Goal: Information Seeking & Learning: Compare options

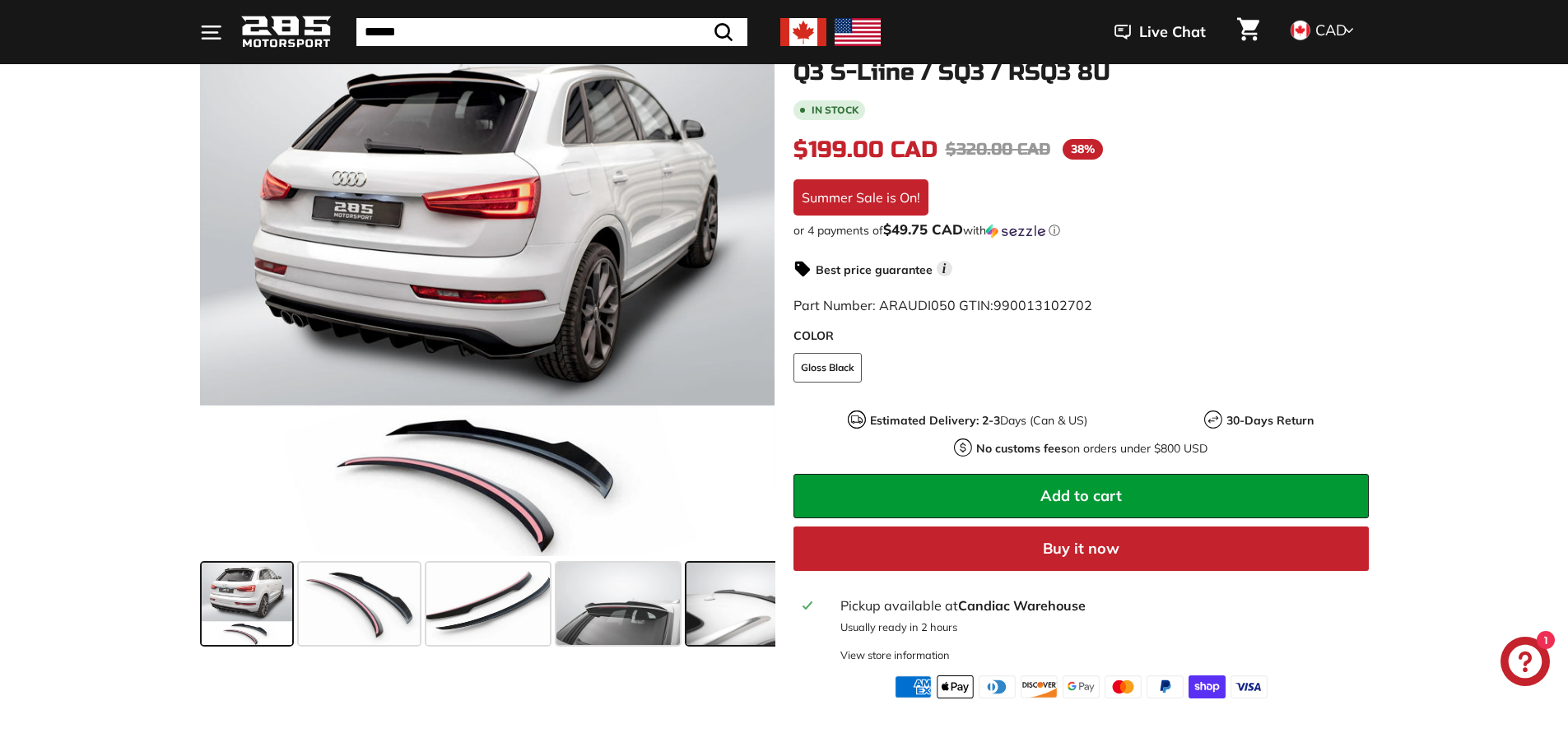
click at [740, 608] on span at bounding box center [748, 603] width 124 height 82
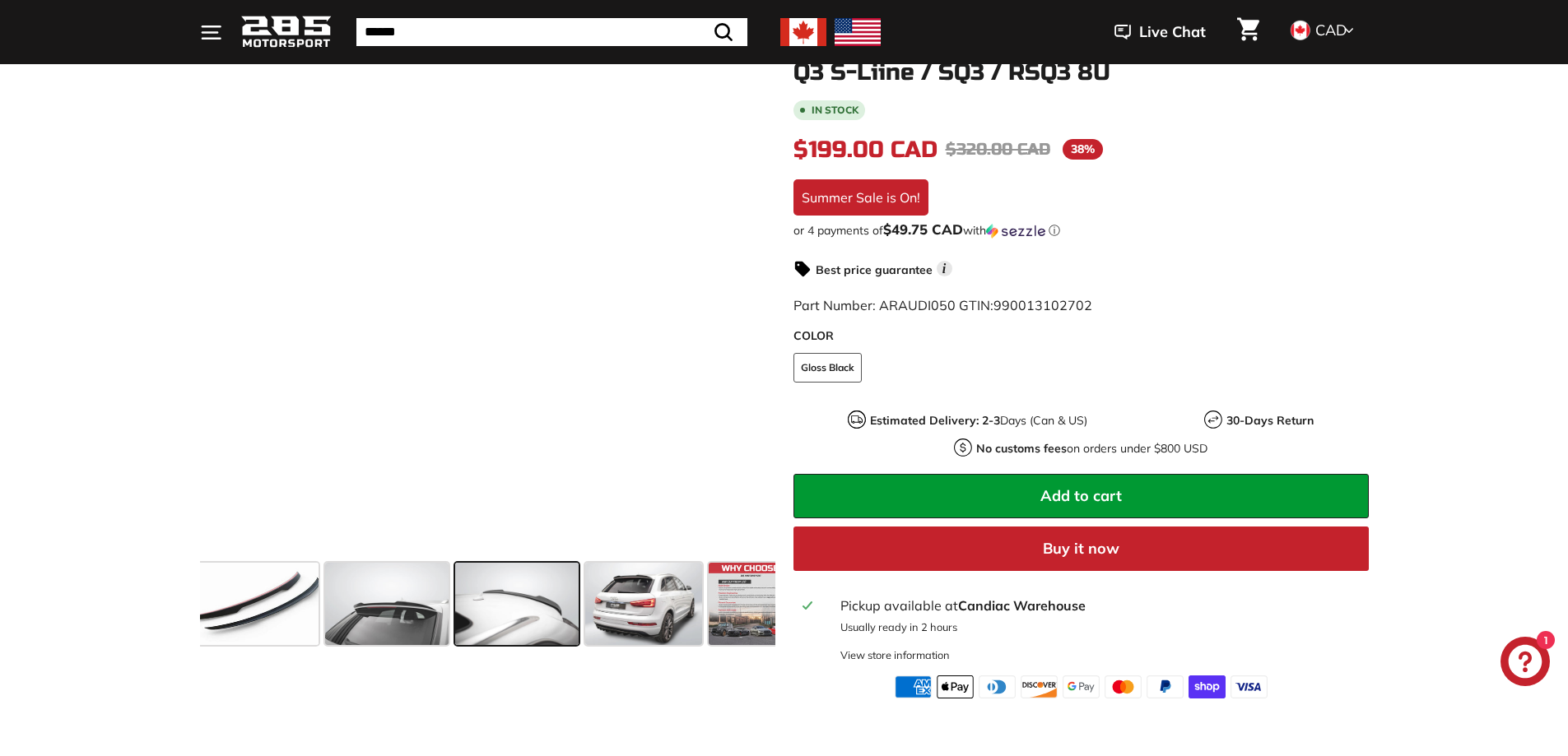
scroll to position [0, 251]
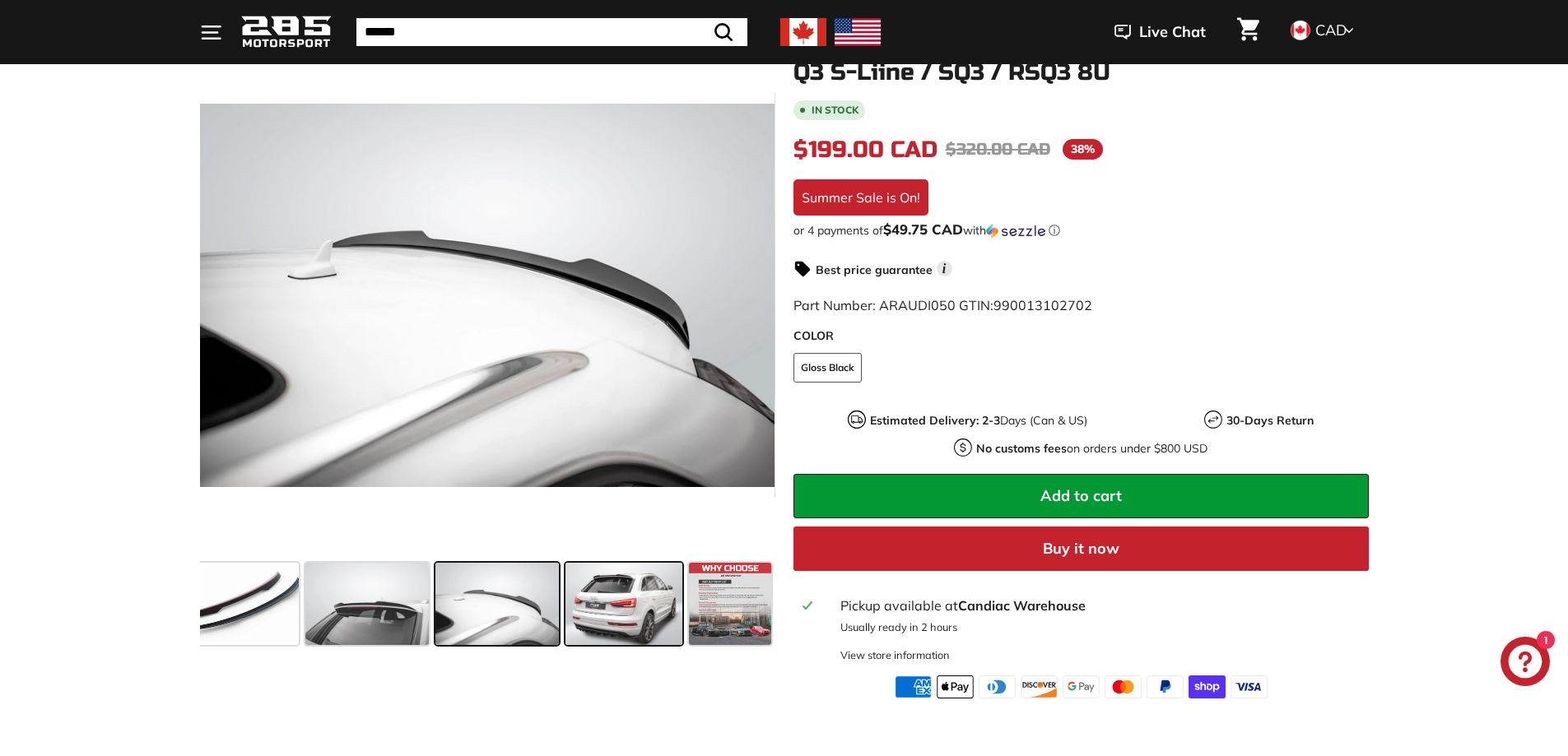
click at [618, 607] on span at bounding box center [623, 603] width 117 height 82
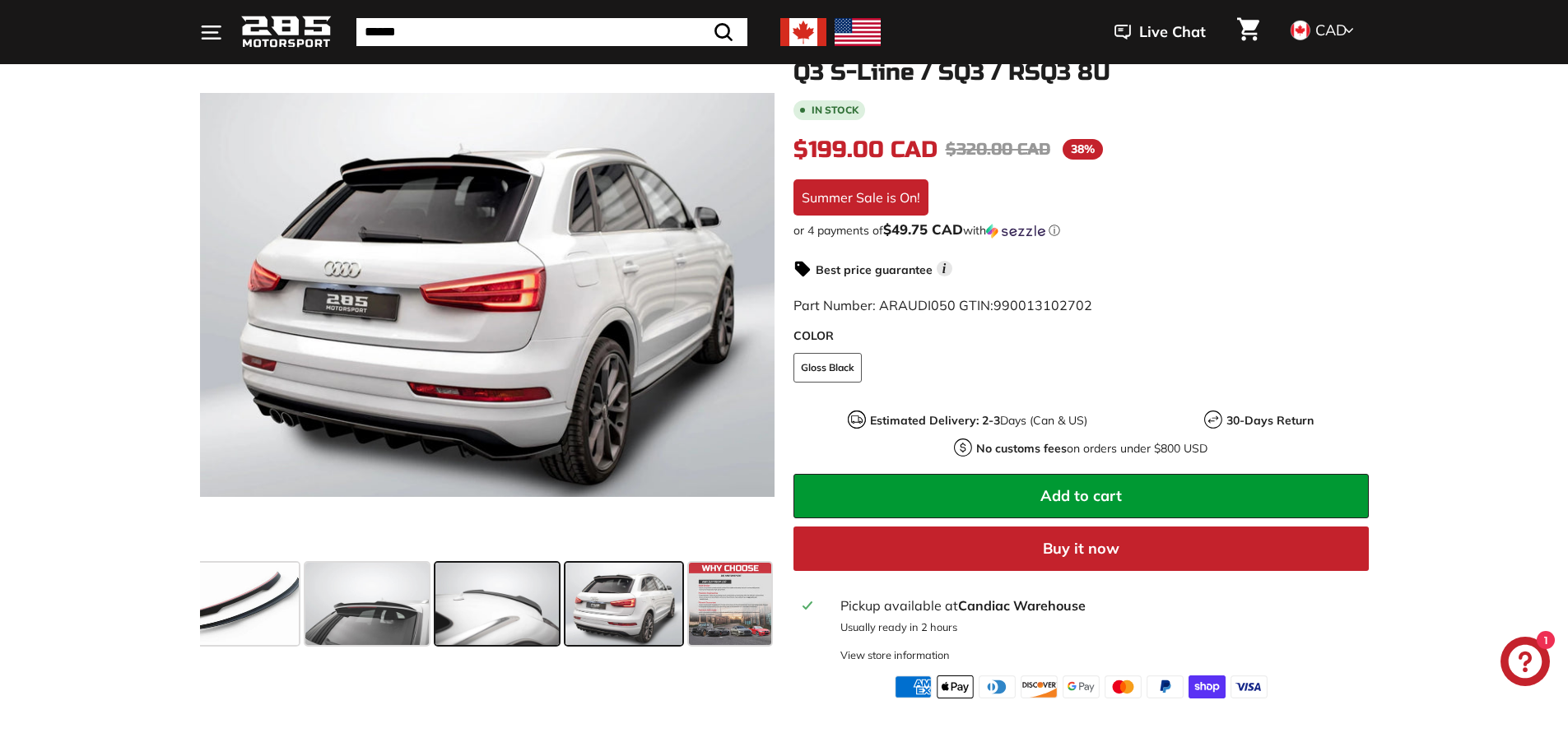
click at [508, 603] on span at bounding box center [496, 603] width 124 height 82
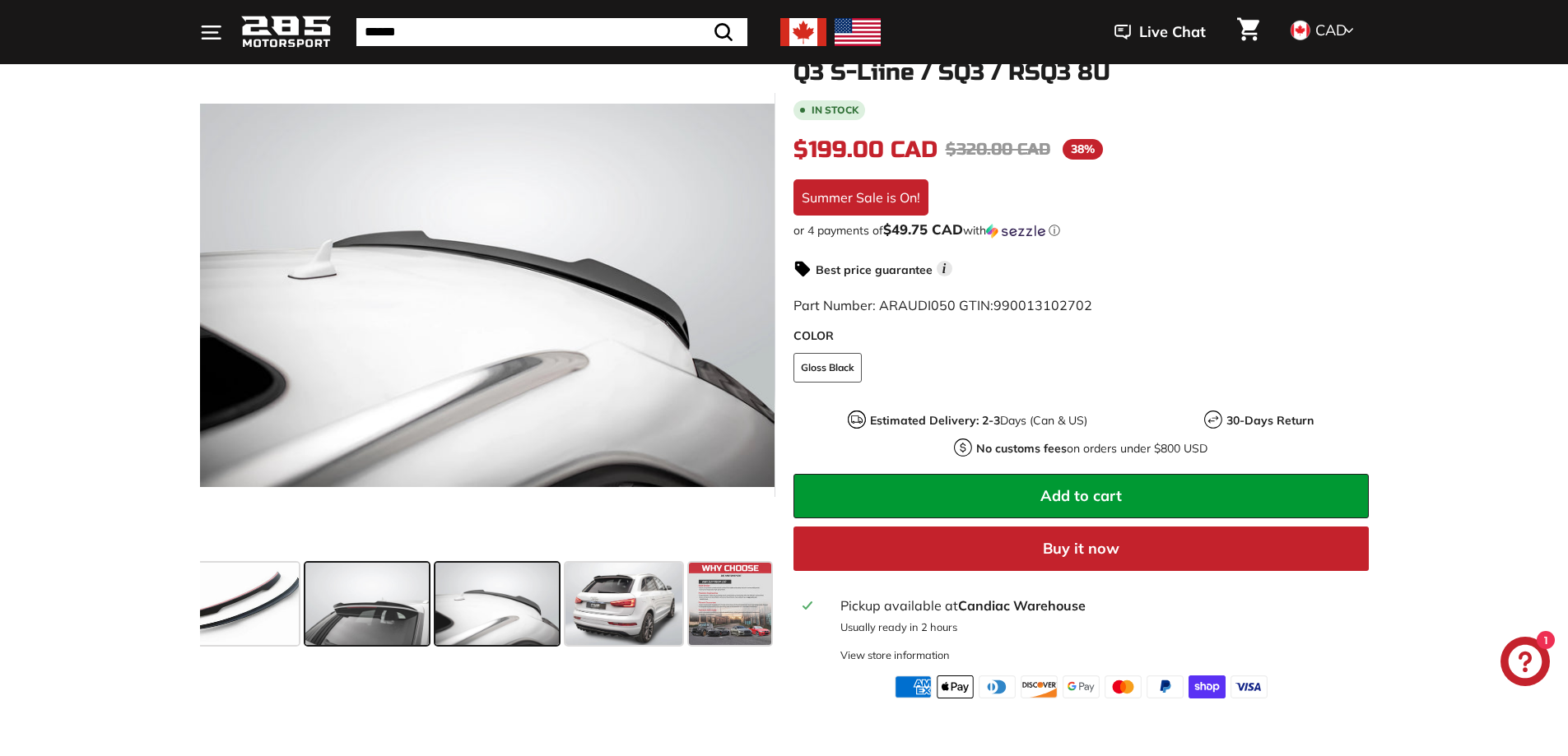
click at [359, 594] on span at bounding box center [367, 603] width 124 height 82
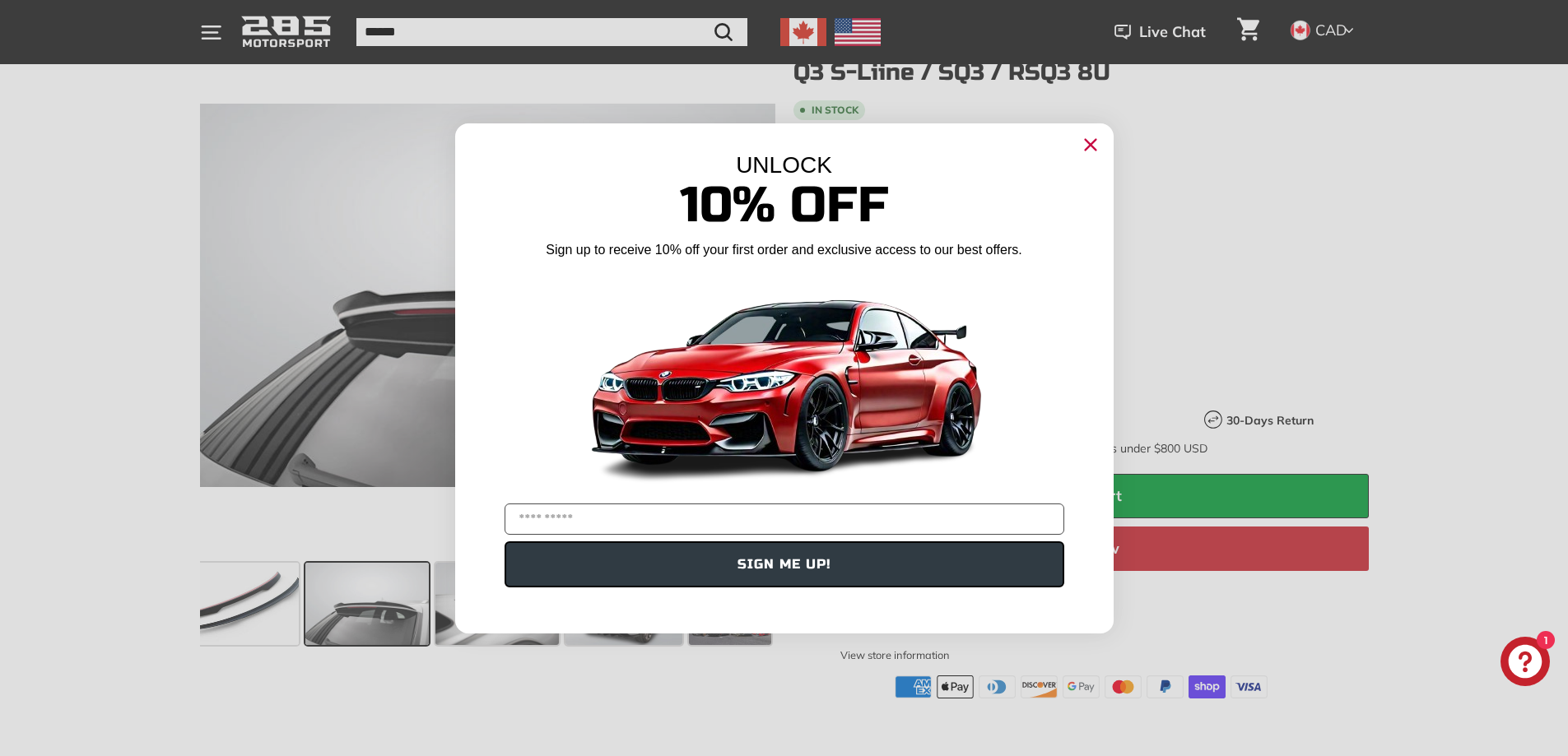
click at [1087, 144] on circle "Close dialog" at bounding box center [1090, 144] width 25 height 25
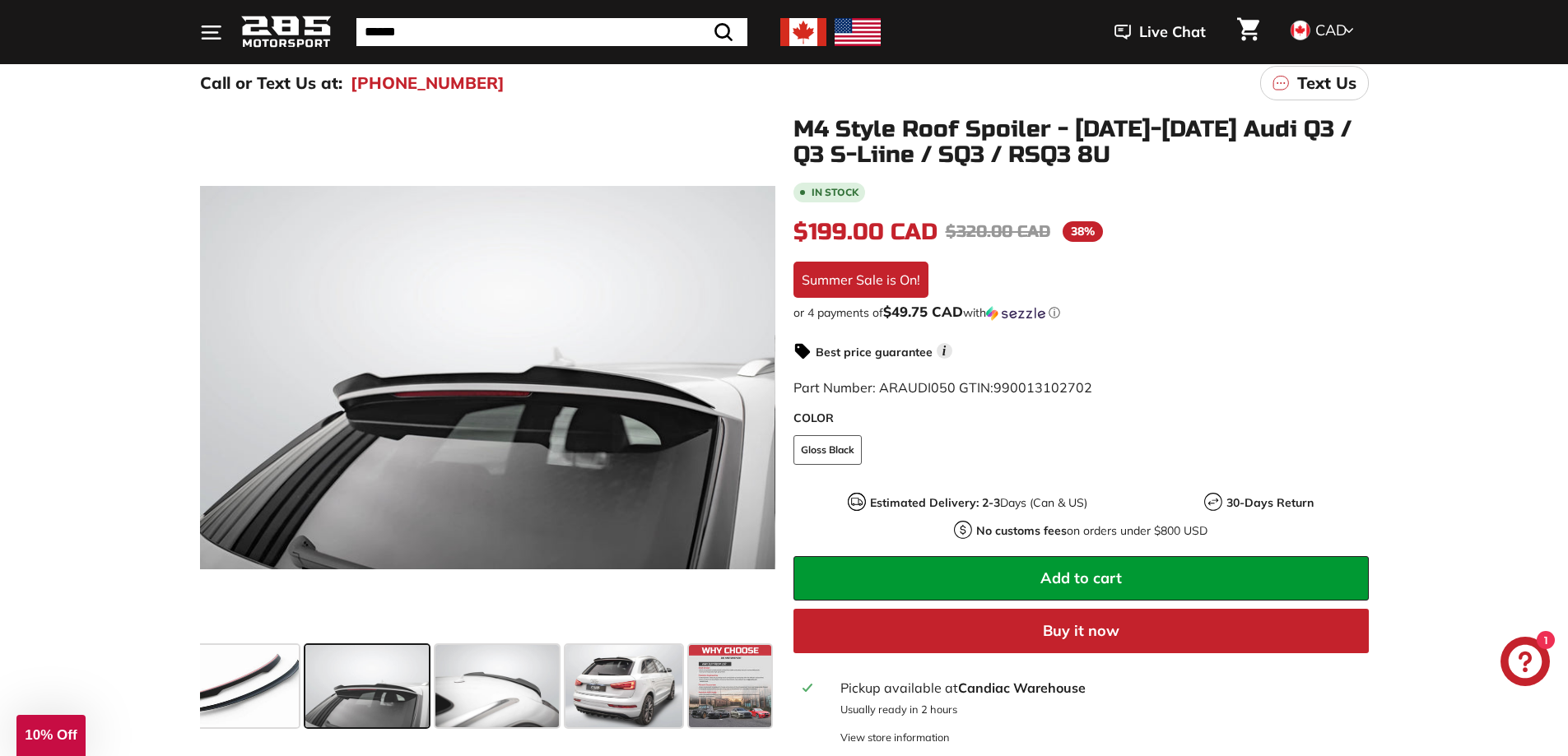
scroll to position [246, 0]
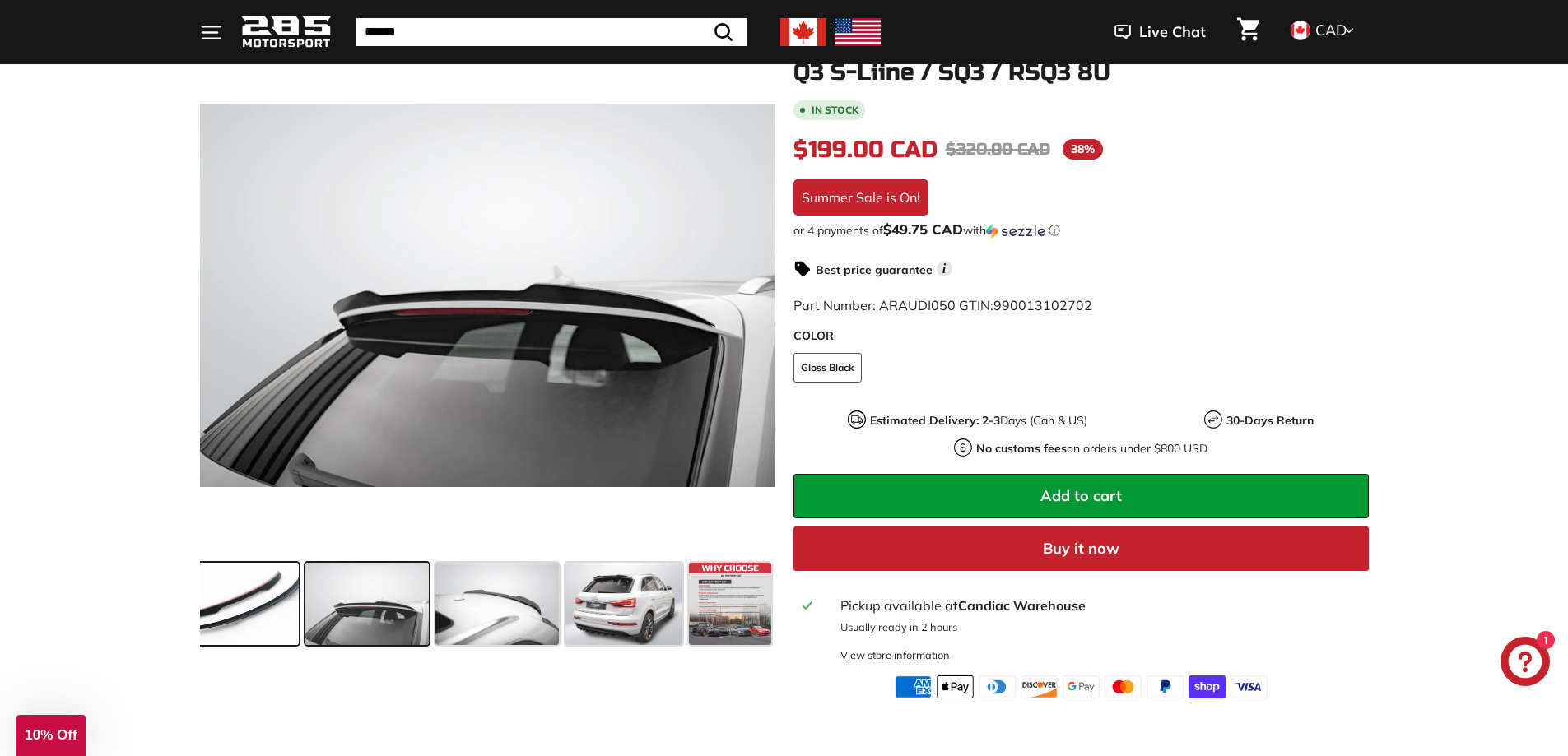
click at [217, 600] on span at bounding box center [237, 603] width 124 height 82
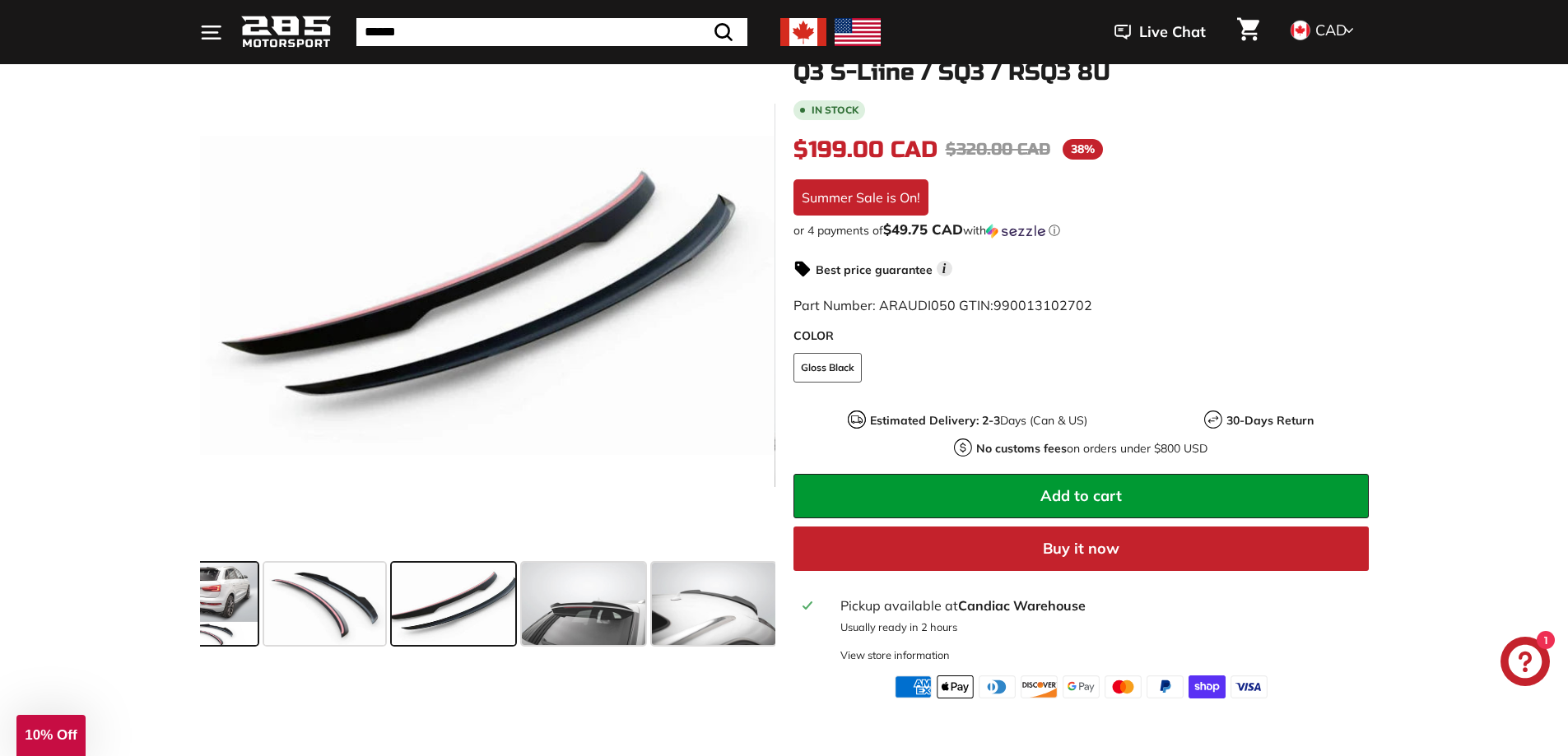
scroll to position [0, 1]
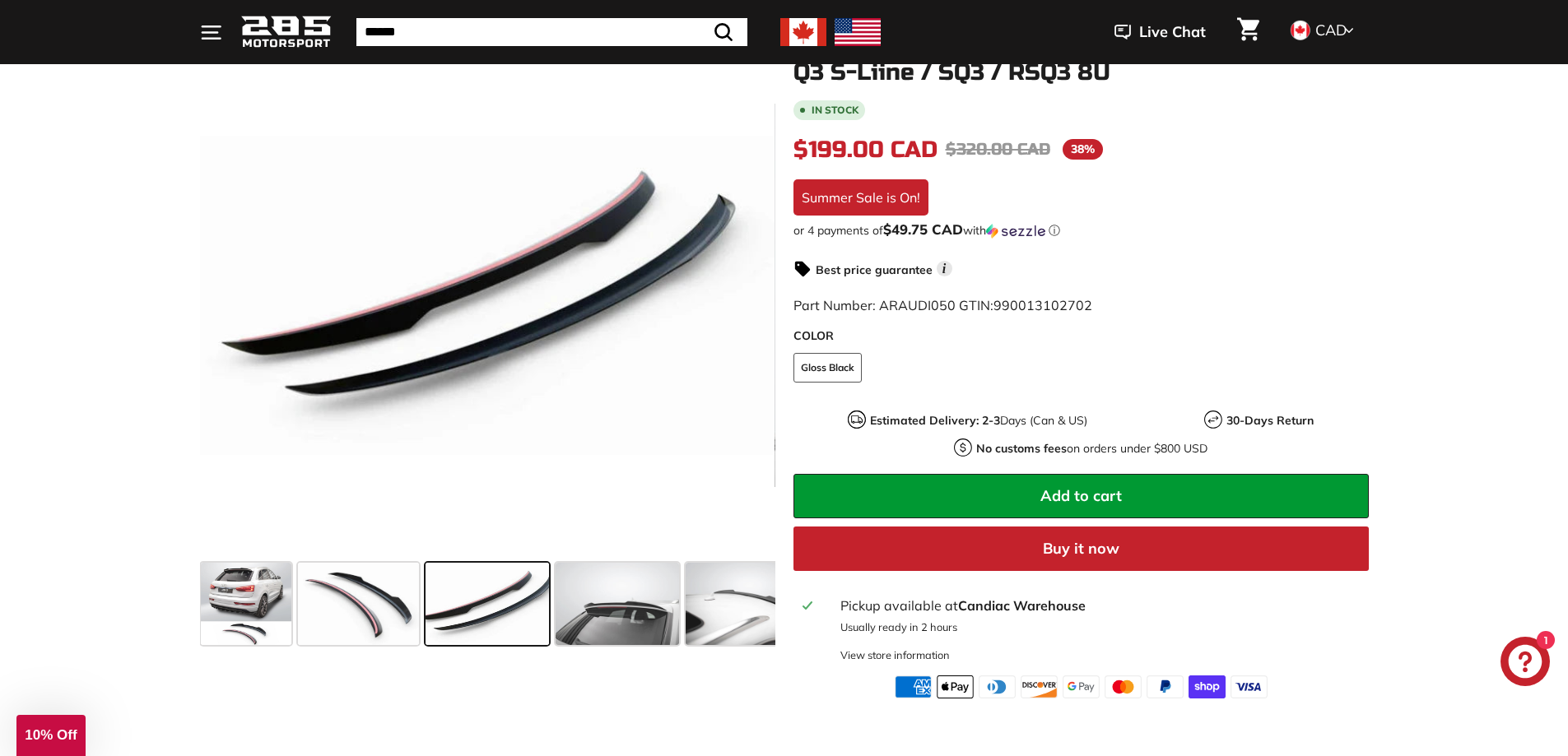
drag, startPoint x: 228, startPoint y: 599, endPoint x: 449, endPoint y: 598, distance: 221.0
click at [449, 599] on div at bounding box center [487, 603] width 575 height 95
click at [358, 599] on span at bounding box center [359, 603] width 121 height 82
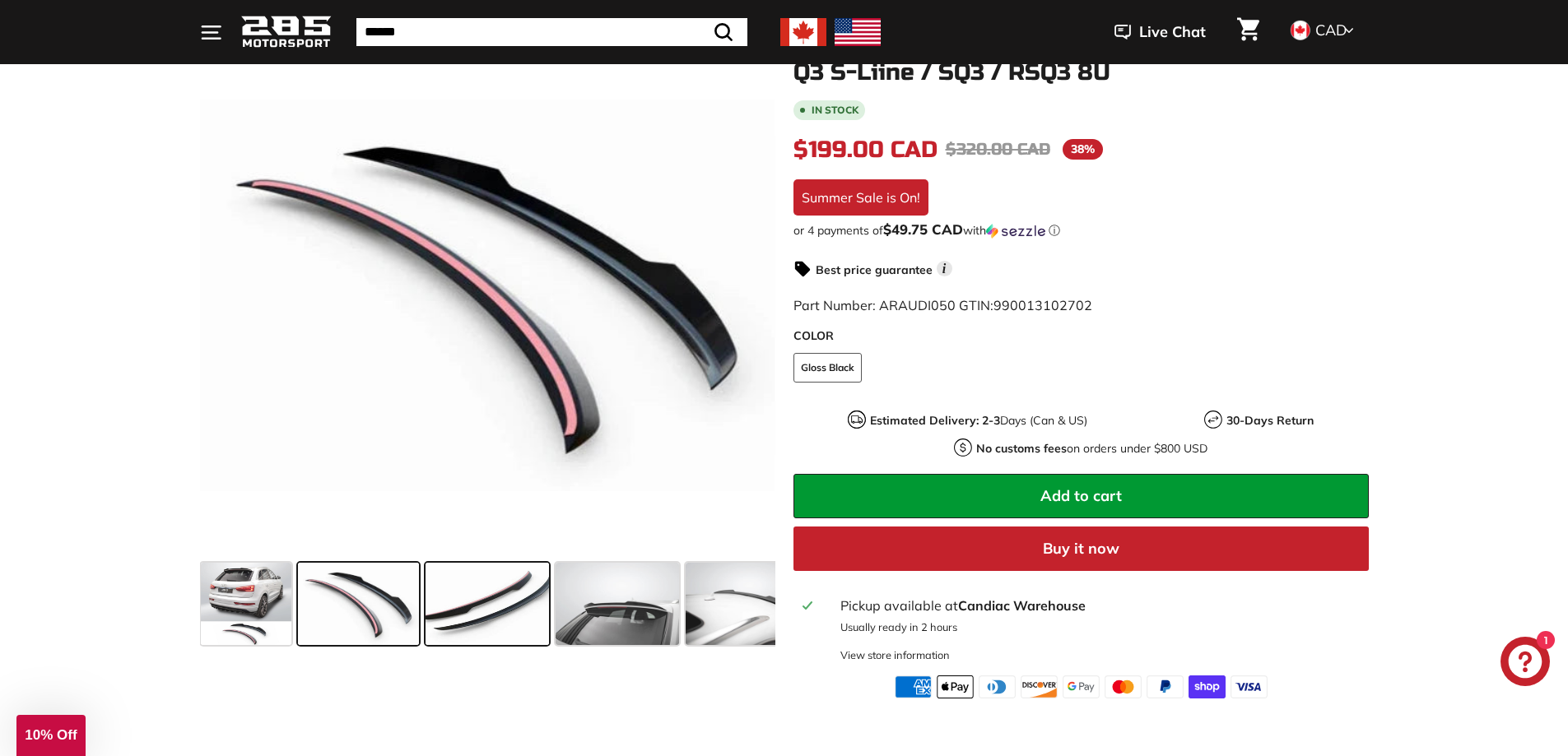
click at [499, 602] on span at bounding box center [487, 603] width 124 height 82
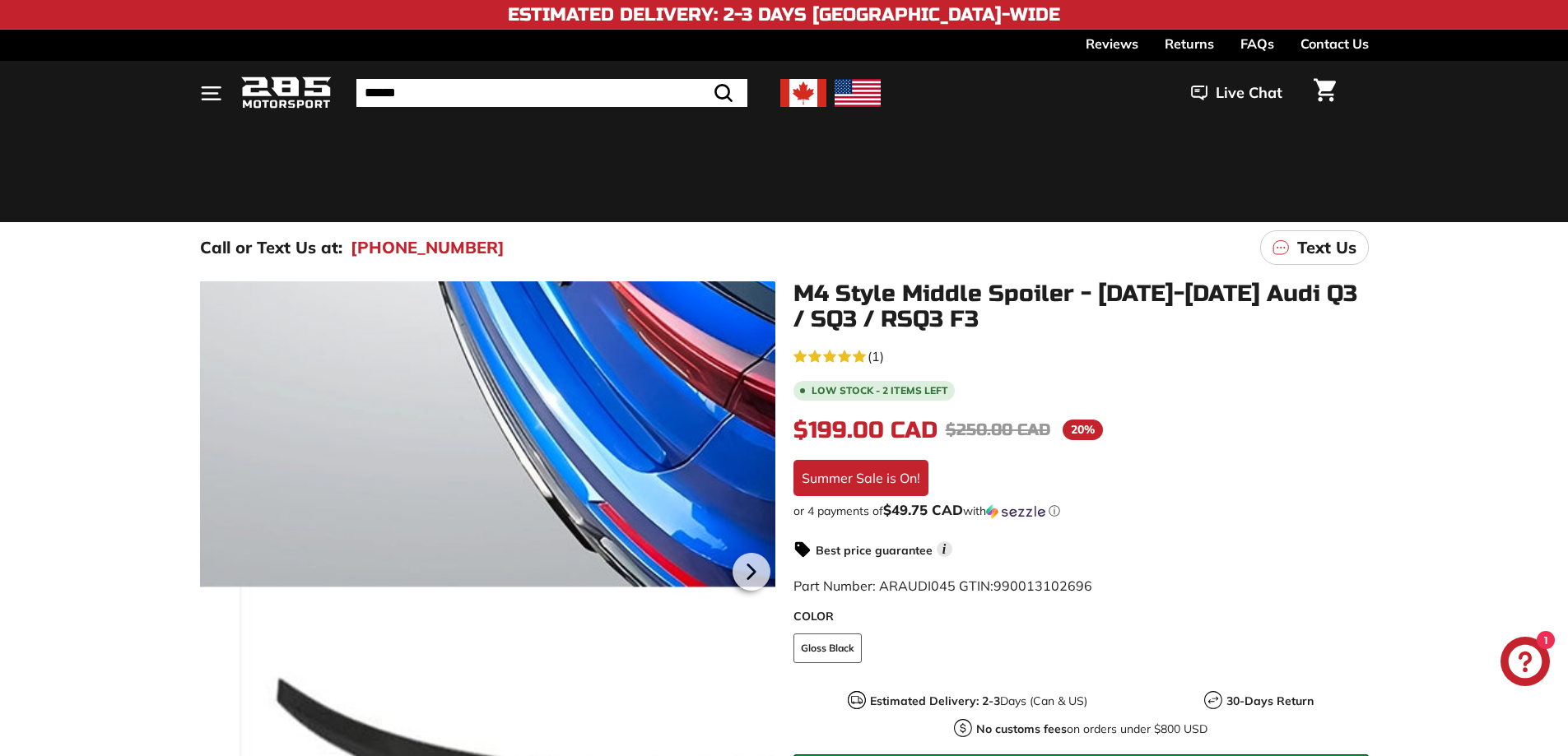
scroll to position [329, 0]
